Goal: Find specific page/section: Find specific page/section

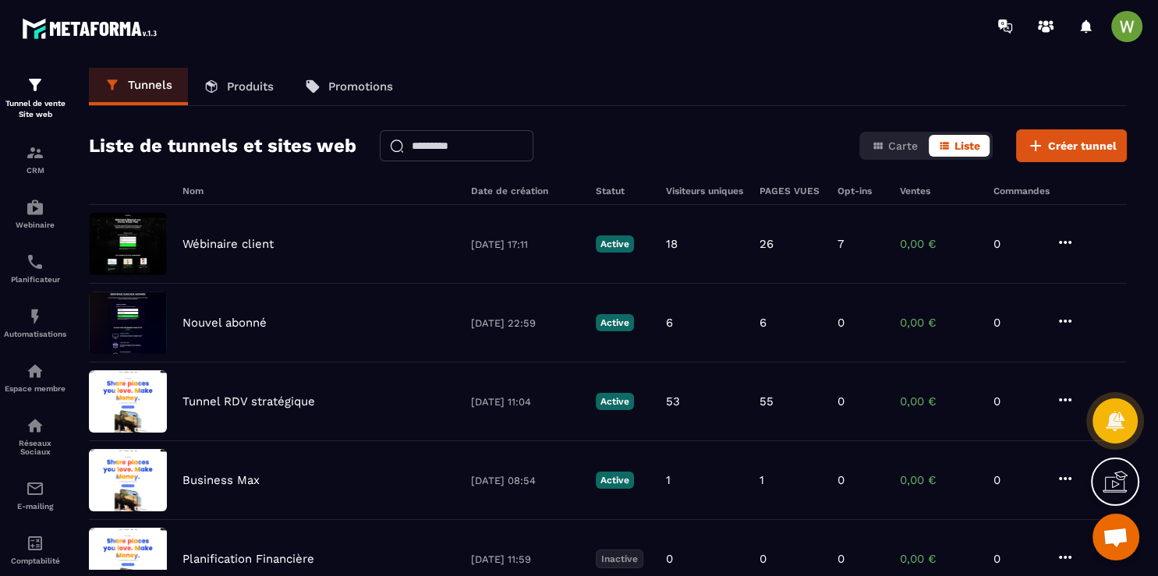
scroll to position [69, 0]
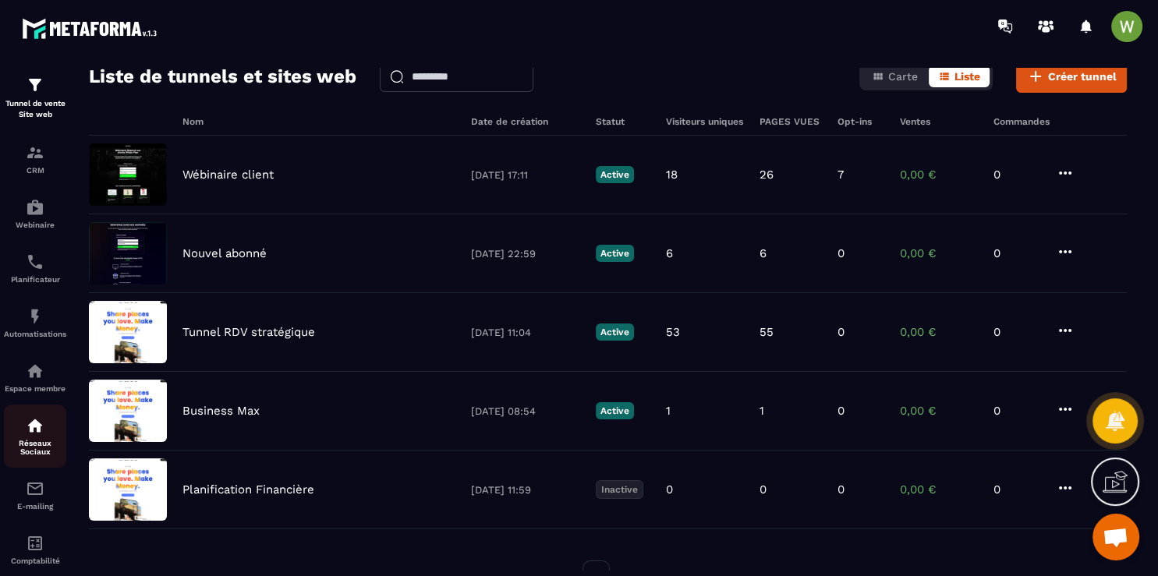
click at [36, 448] on p "Réseaux Sociaux" at bounding box center [35, 447] width 62 height 17
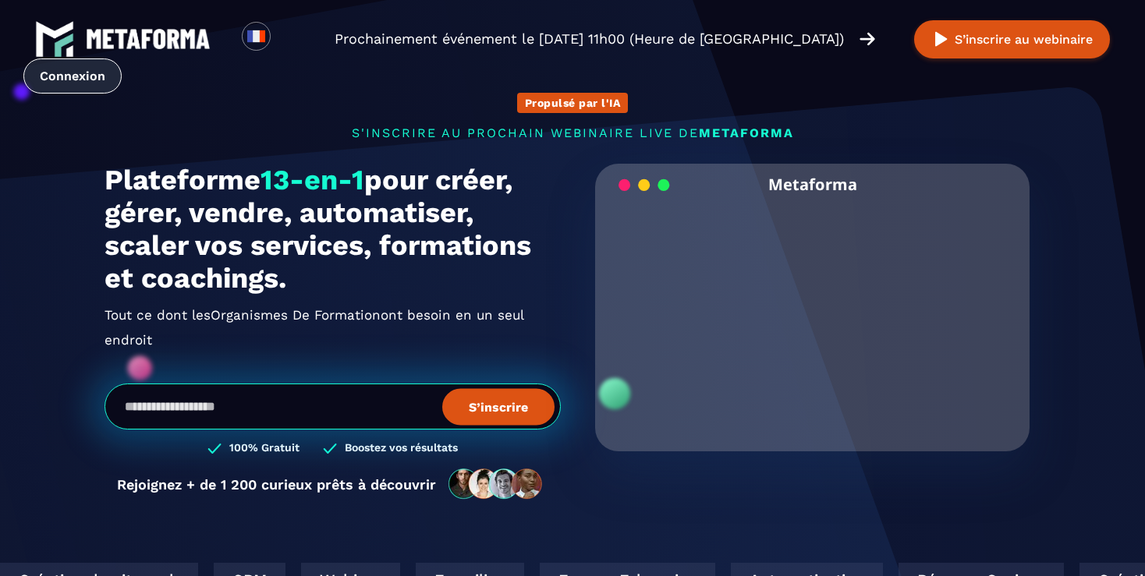
click at [65, 71] on link "Connexion" at bounding box center [72, 75] width 98 height 35
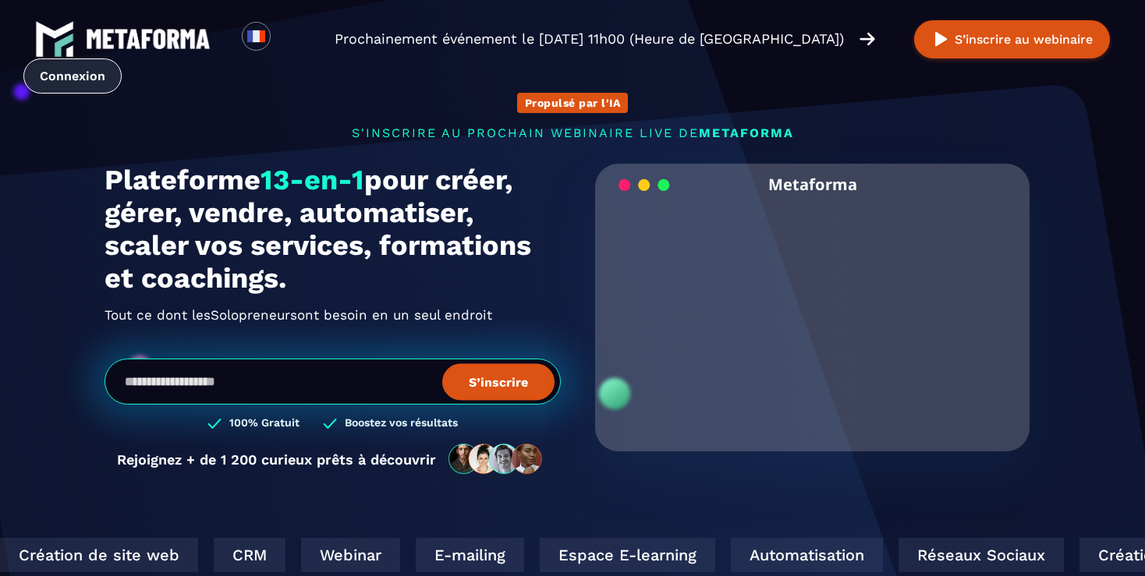
click at [74, 89] on link "Connexion" at bounding box center [72, 75] width 98 height 35
